Goal: Task Accomplishment & Management: Use online tool/utility

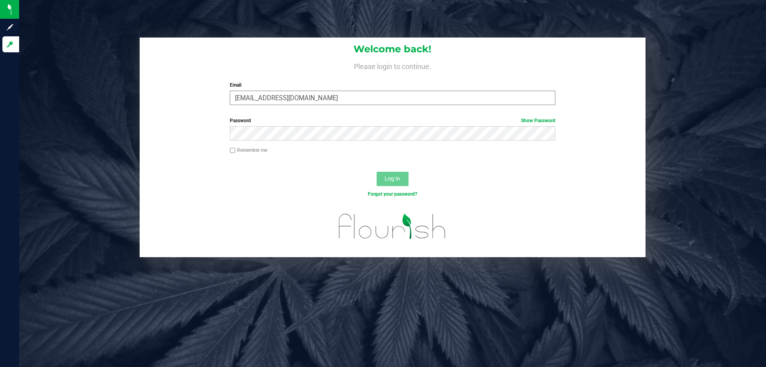
type input "[EMAIL_ADDRESS][DOMAIN_NAME]"
click at [377, 172] on button "Log In" at bounding box center [393, 179] width 32 height 14
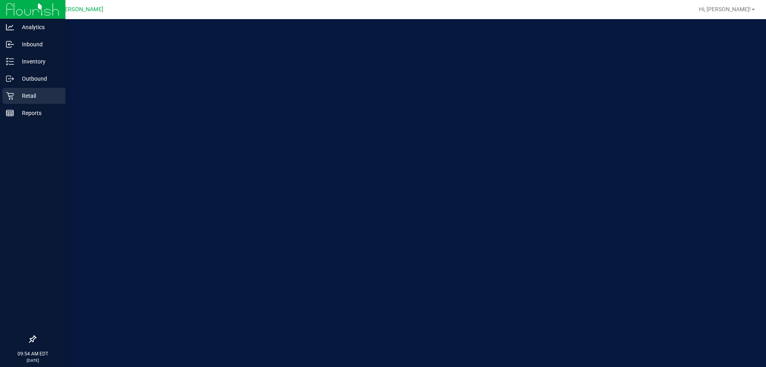
click at [27, 91] on p "Retail" at bounding box center [38, 96] width 48 height 10
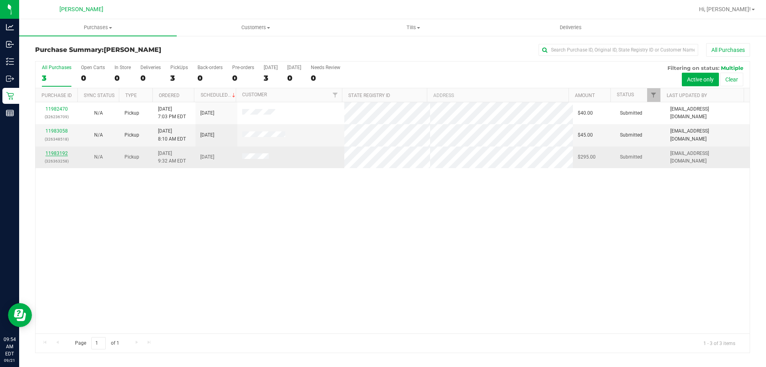
click at [55, 151] on link "11983192" at bounding box center [56, 153] width 22 height 6
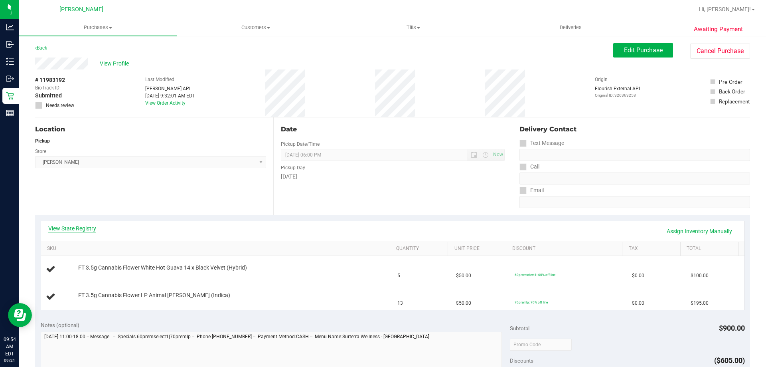
click at [91, 231] on link "View State Registry" at bounding box center [72, 228] width 48 height 8
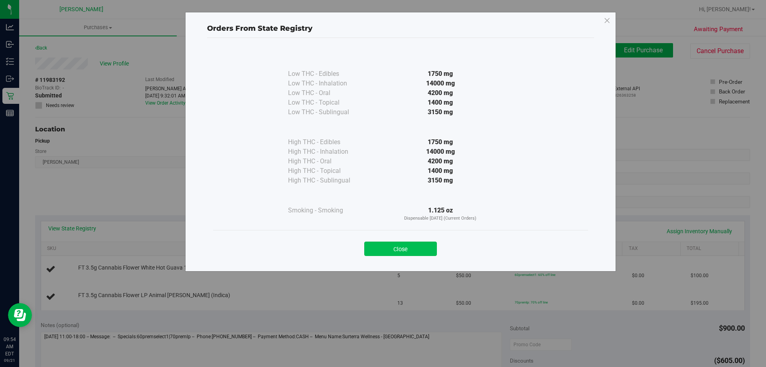
click at [410, 245] on button "Close" at bounding box center [400, 248] width 73 height 14
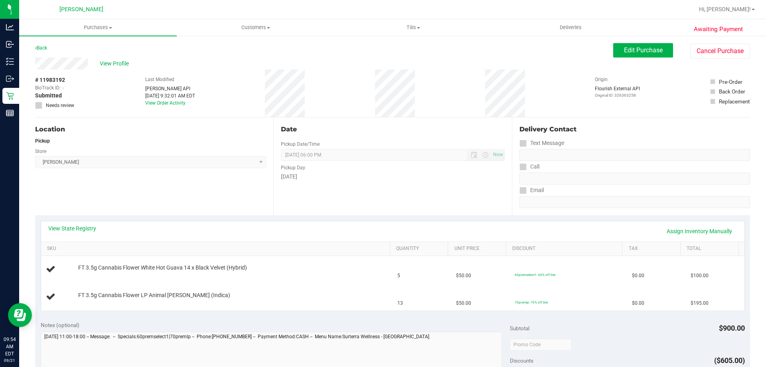
drag, startPoint x: 86, startPoint y: 226, endPoint x: 282, endPoint y: 232, distance: 196.4
click at [88, 224] on div "View State Registry Assign Inventory Manually" at bounding box center [392, 231] width 703 height 20
click at [89, 229] on link "View State Registry" at bounding box center [72, 228] width 48 height 8
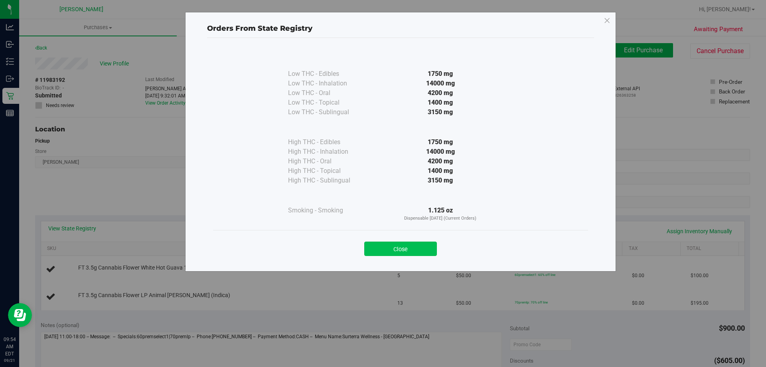
click at [407, 246] on button "Close" at bounding box center [400, 248] width 73 height 14
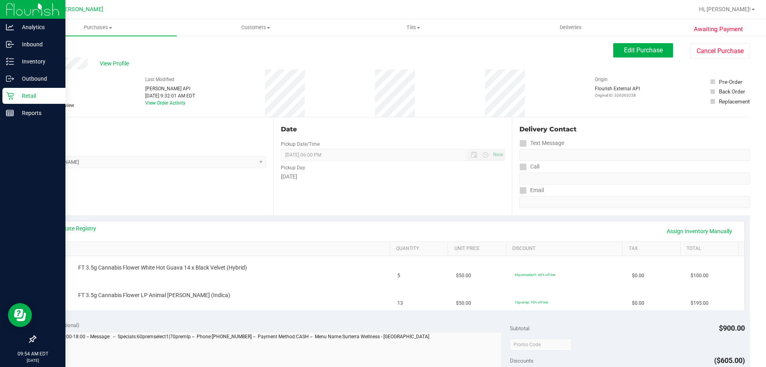
click at [33, 97] on p "Retail" at bounding box center [38, 96] width 48 height 10
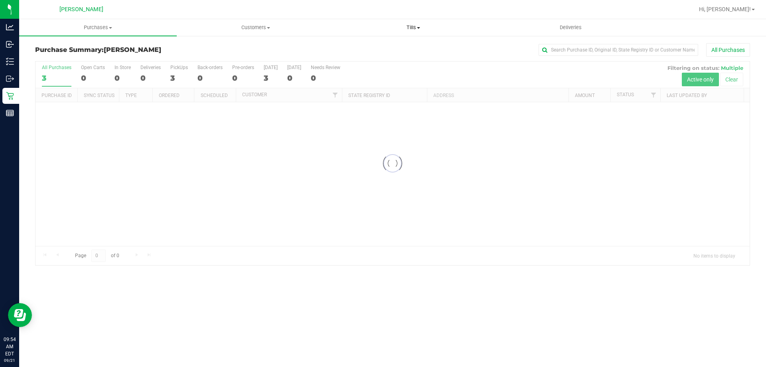
click at [413, 29] on span "Tills" at bounding box center [413, 27] width 157 height 7
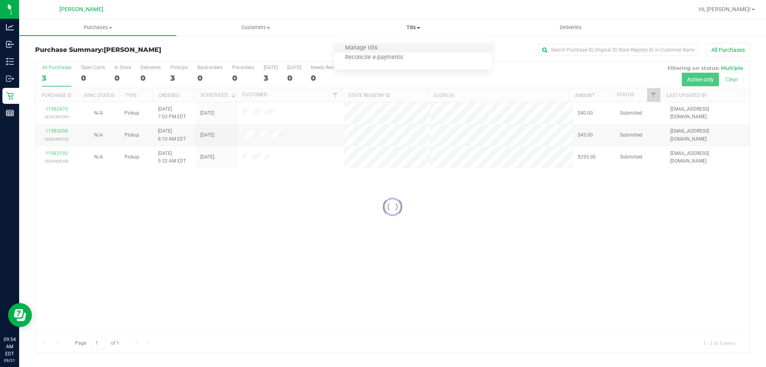
click at [408, 47] on li "Manage tills" at bounding box center [413, 48] width 158 height 10
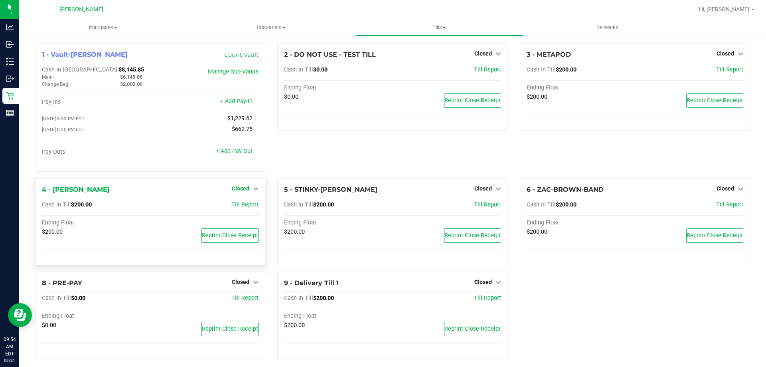
click at [245, 190] on span "Closed" at bounding box center [241, 188] width 18 height 6
click at [244, 207] on link "Open Till" at bounding box center [240, 204] width 21 height 6
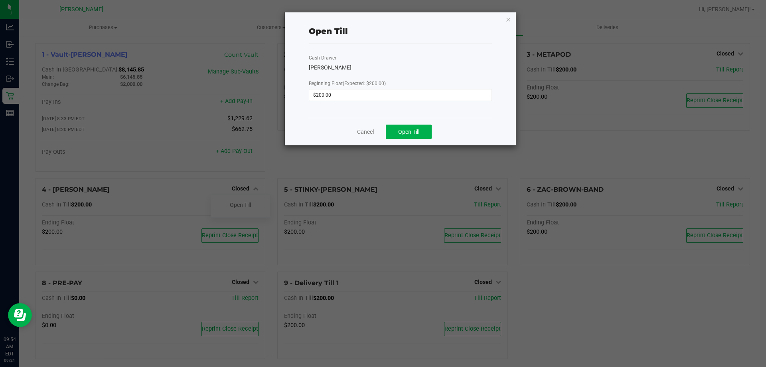
click at [411, 123] on div "Cancel Open Till" at bounding box center [400, 132] width 183 height 28
click at [410, 125] on button "Open Till" at bounding box center [409, 131] width 46 height 14
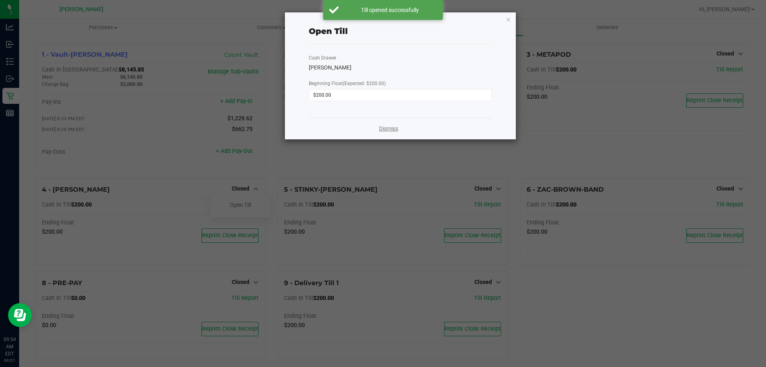
click at [393, 129] on link "Dismiss" at bounding box center [388, 128] width 19 height 8
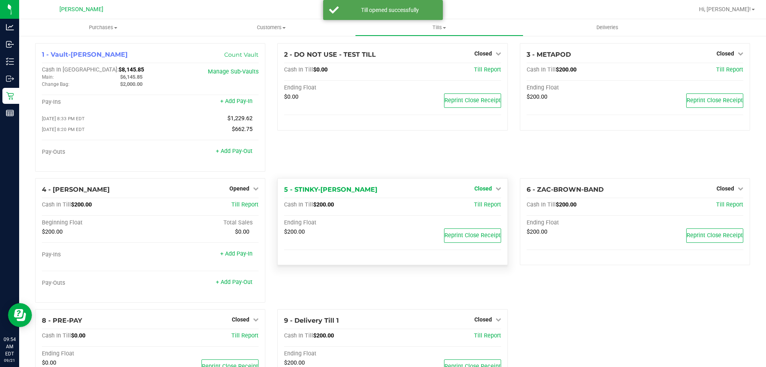
click at [480, 187] on span "Closed" at bounding box center [483, 188] width 18 height 6
click at [482, 205] on link "Open Till" at bounding box center [482, 204] width 21 height 6
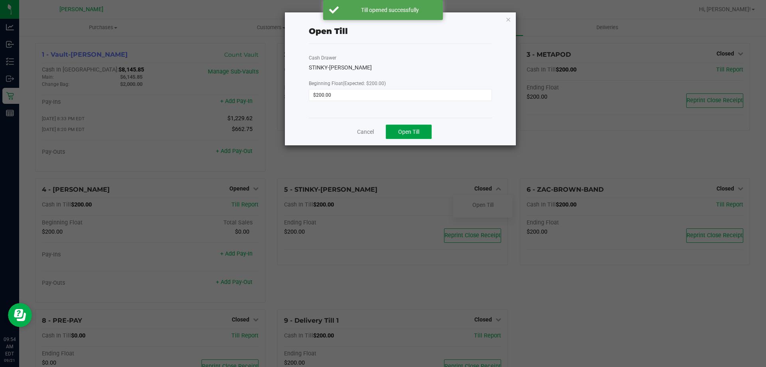
click at [419, 135] on span "Open Till" at bounding box center [408, 131] width 21 height 6
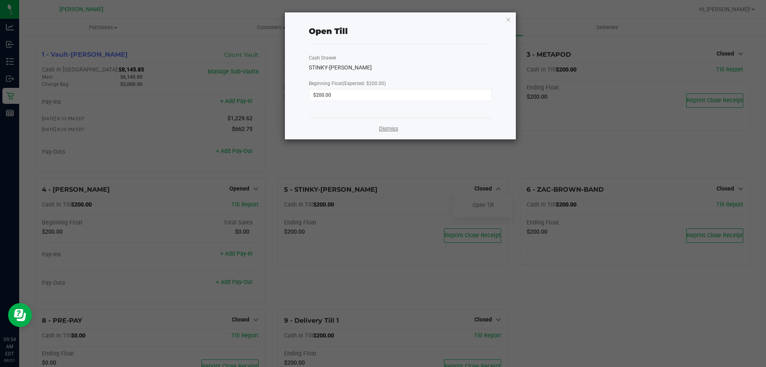
click at [395, 131] on link "Dismiss" at bounding box center [388, 128] width 19 height 8
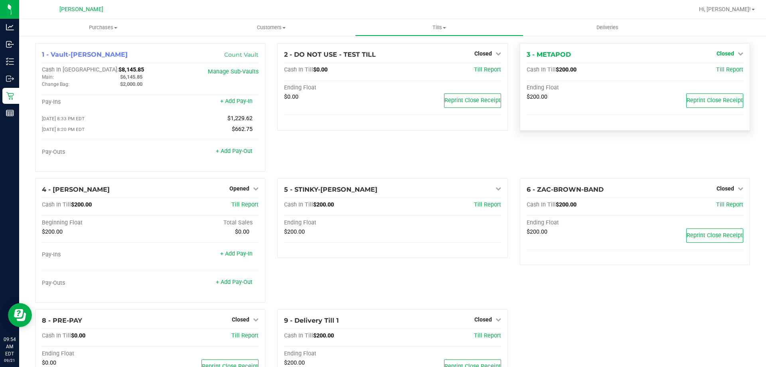
click at [725, 51] on span "Closed" at bounding box center [725, 53] width 18 height 6
click at [722, 72] on link "Open Till" at bounding box center [724, 70] width 21 height 6
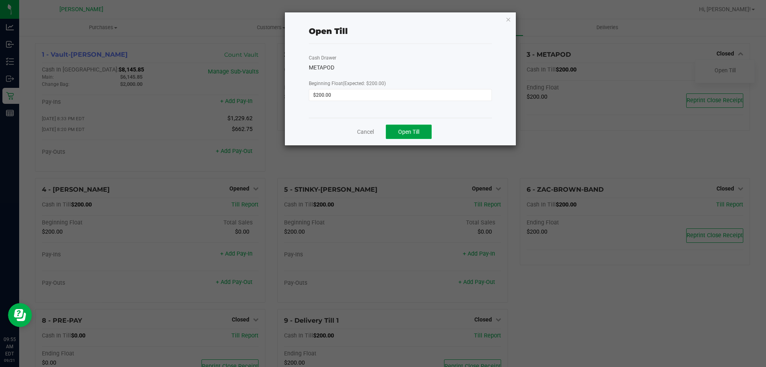
click at [414, 131] on span "Open Till" at bounding box center [408, 131] width 21 height 6
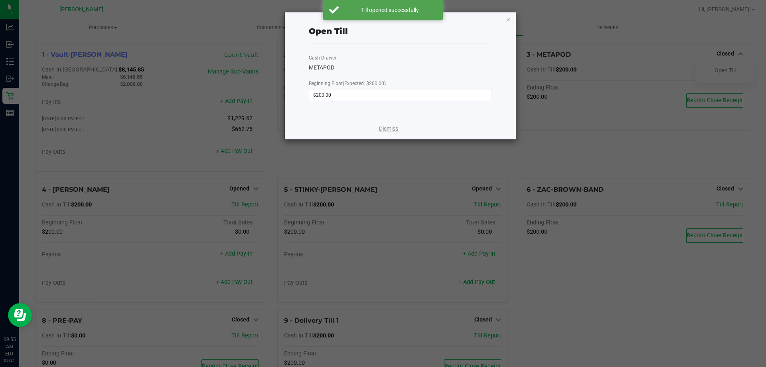
click at [388, 131] on link "Dismiss" at bounding box center [388, 128] width 19 height 8
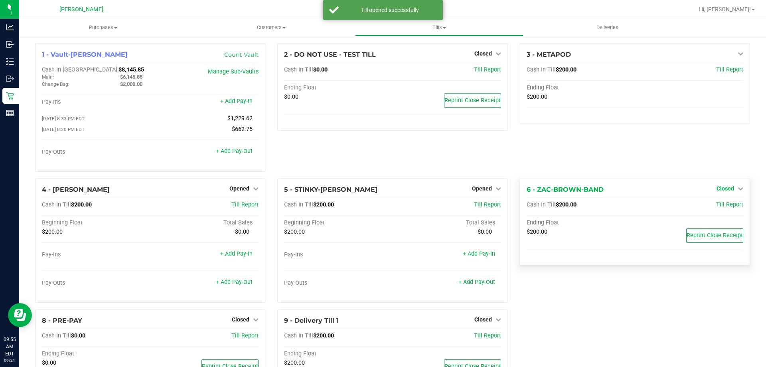
click at [717, 187] on span "Closed" at bounding box center [725, 188] width 18 height 6
click at [717, 207] on link "Open Till" at bounding box center [724, 204] width 21 height 6
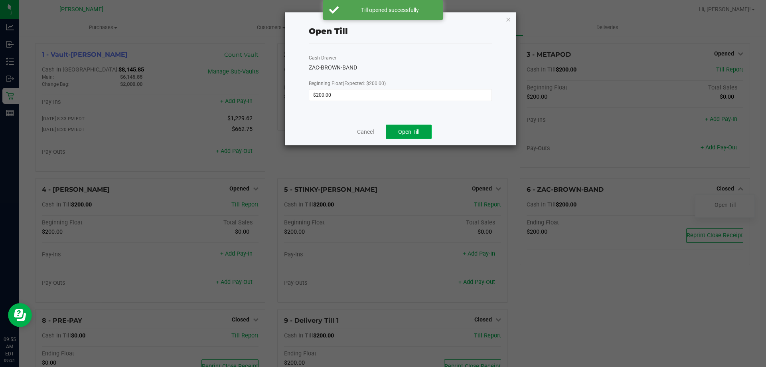
click at [412, 133] on span "Open Till" at bounding box center [408, 131] width 21 height 6
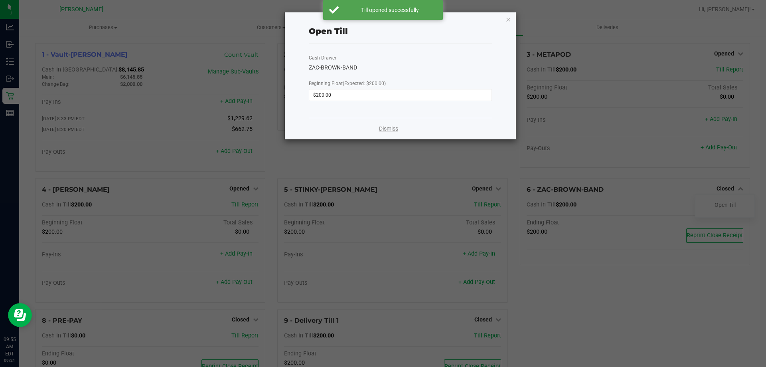
click at [386, 128] on link "Dismiss" at bounding box center [388, 128] width 19 height 8
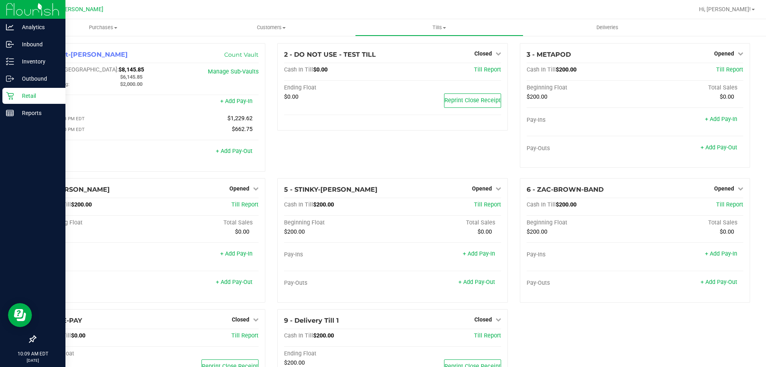
click at [20, 92] on p "Retail" at bounding box center [38, 96] width 48 height 10
